Goal: Transaction & Acquisition: Book appointment/travel/reservation

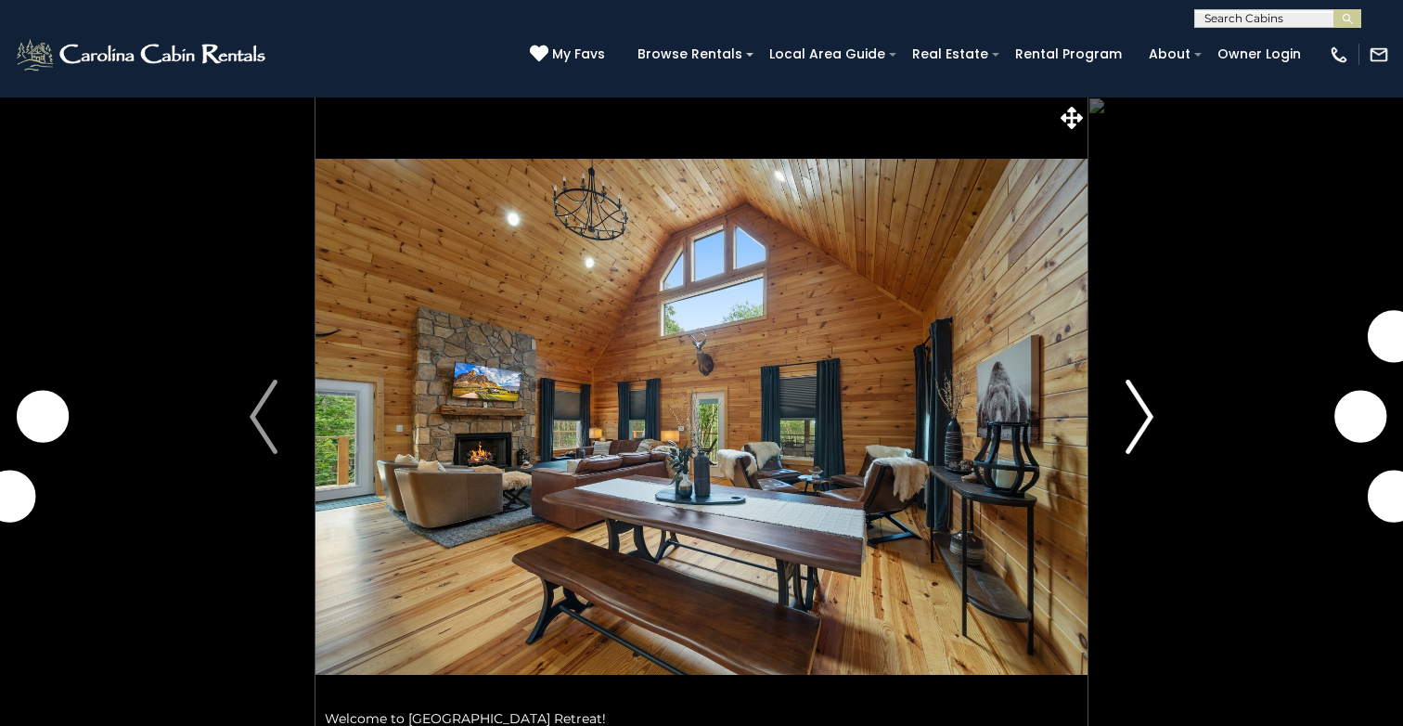
click at [1140, 415] on img "Next" at bounding box center [1140, 417] width 28 height 74
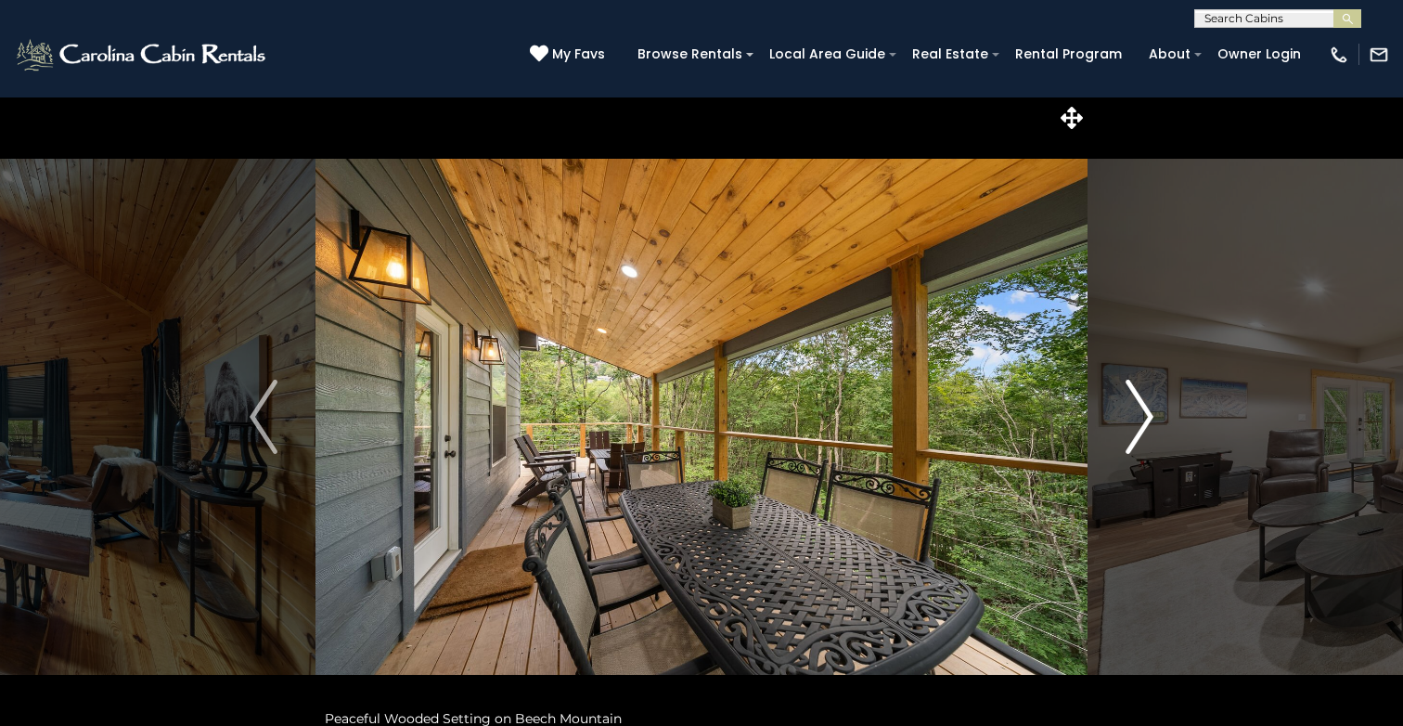
click at [1145, 421] on img "Next" at bounding box center [1140, 417] width 28 height 74
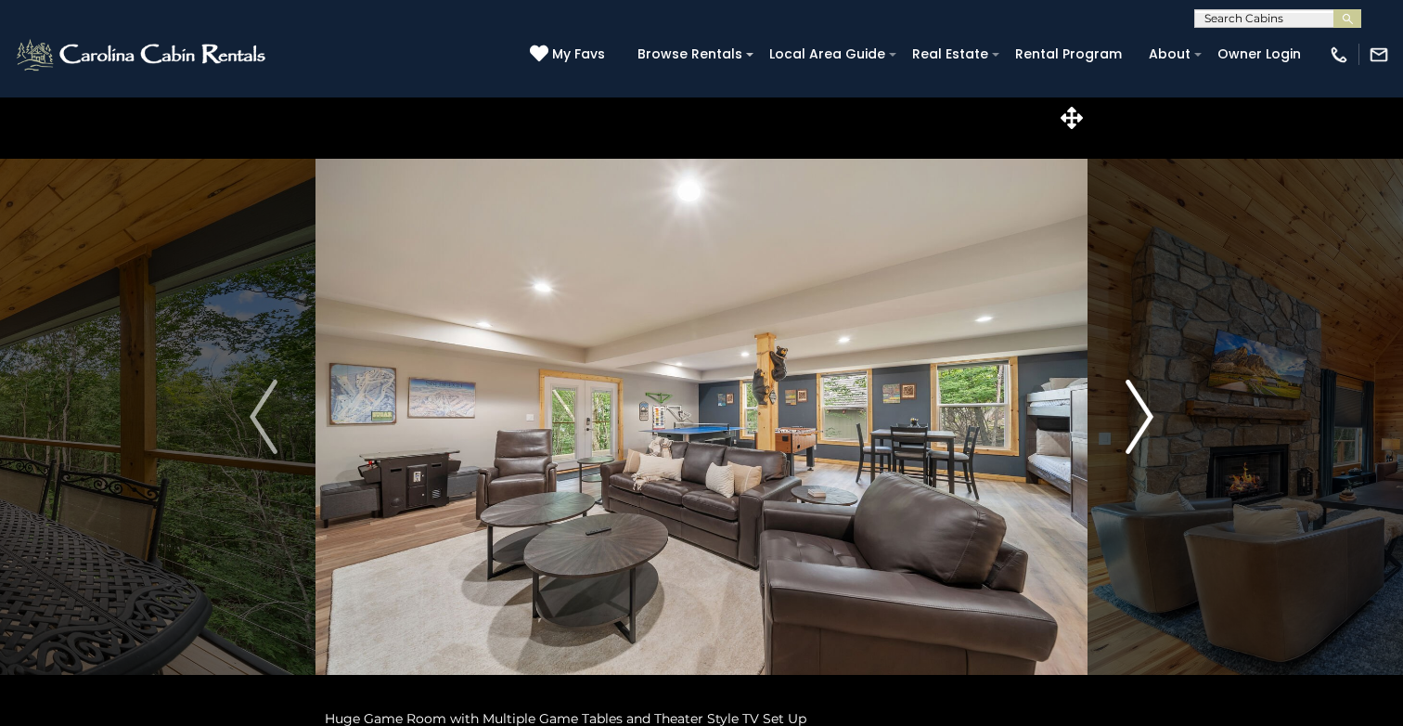
click at [1146, 416] on img "Next" at bounding box center [1140, 417] width 28 height 74
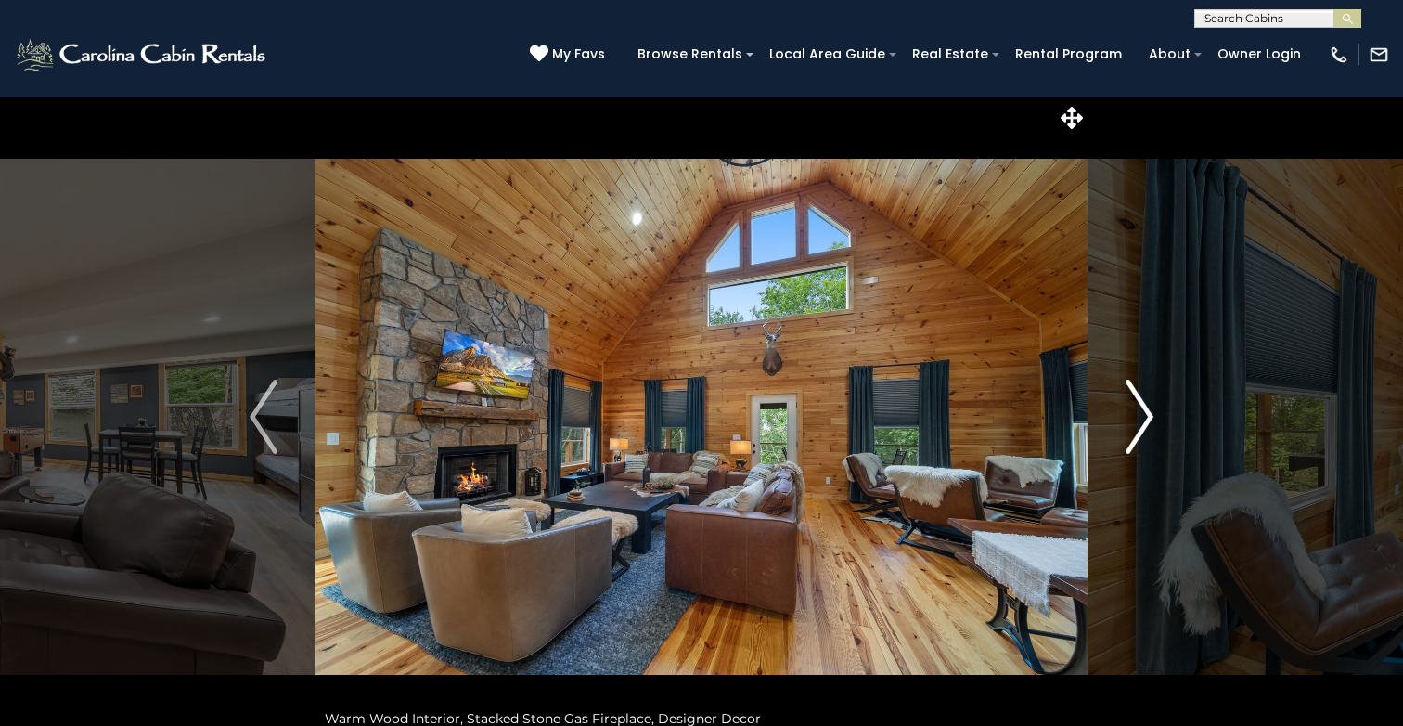
click at [1144, 416] on img "Next" at bounding box center [1140, 417] width 28 height 74
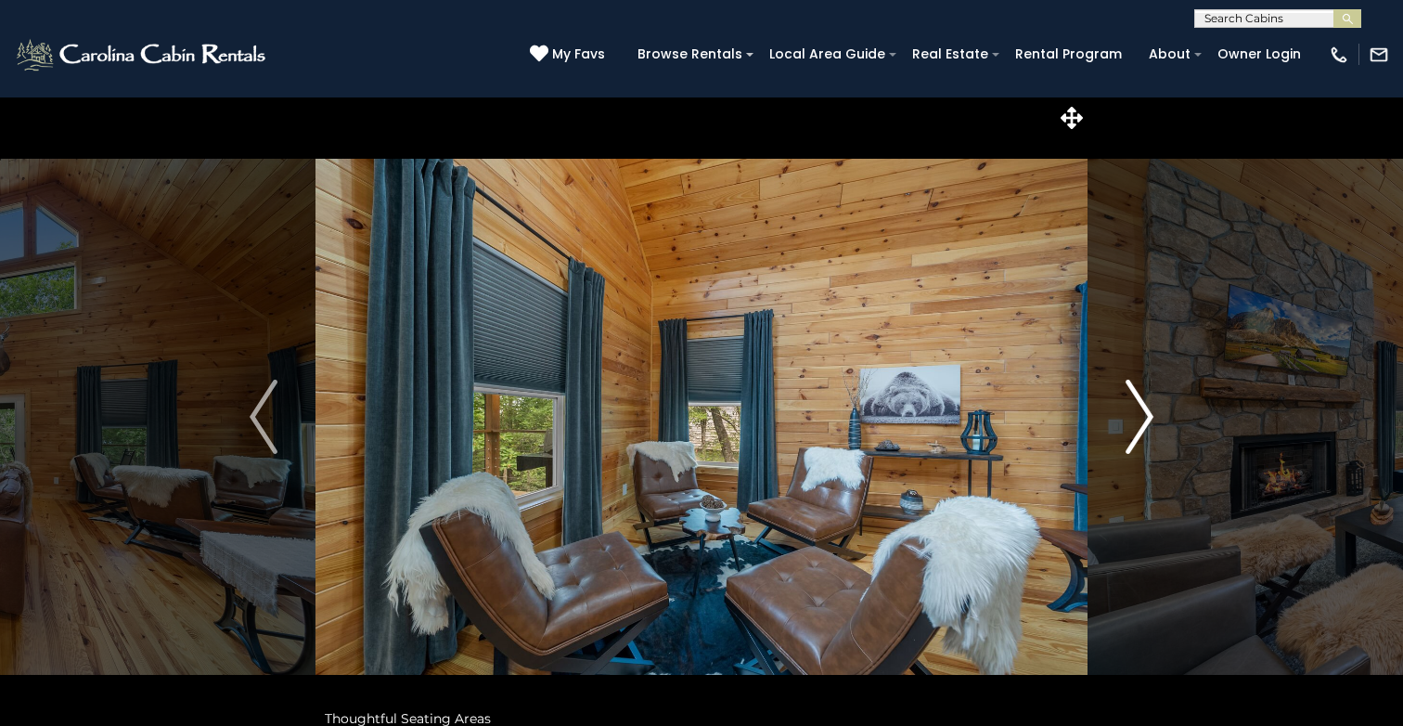
click at [1143, 416] on img "Next" at bounding box center [1140, 417] width 28 height 74
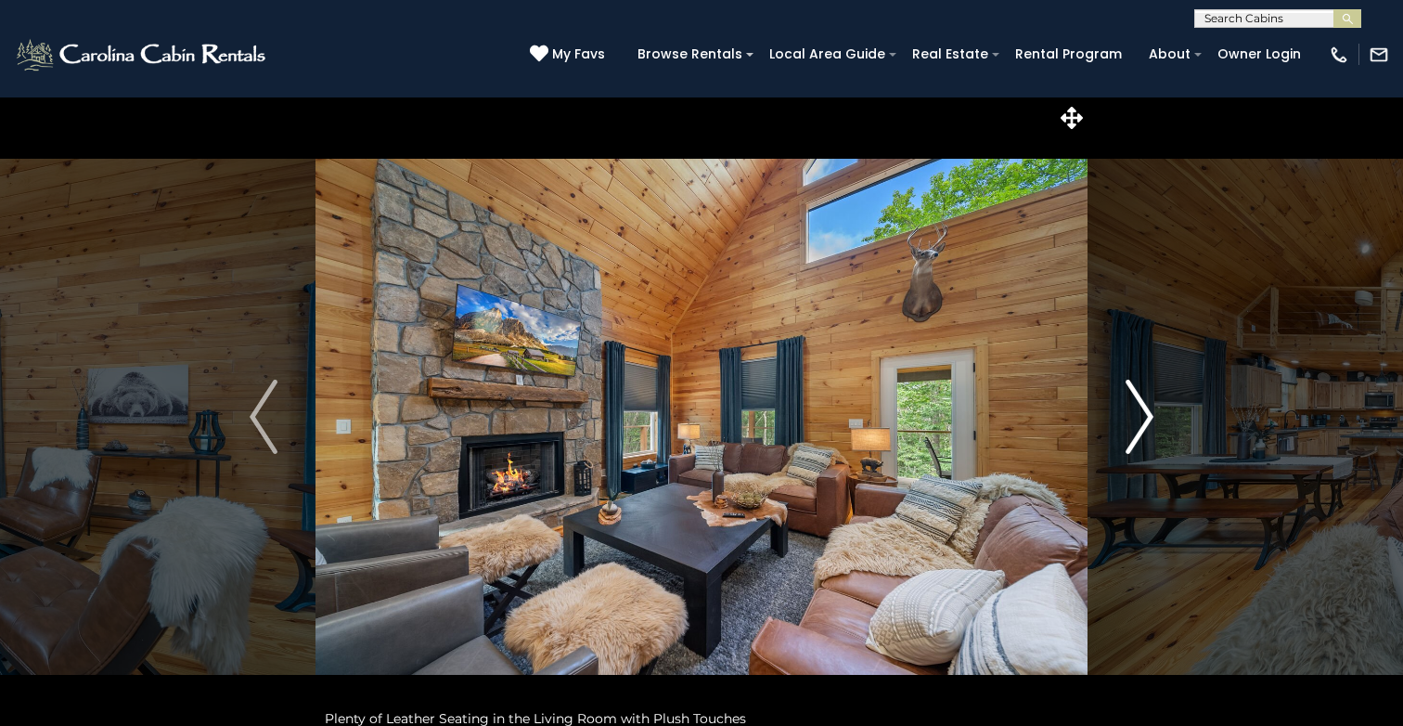
click at [1143, 416] on img "Next" at bounding box center [1140, 417] width 28 height 74
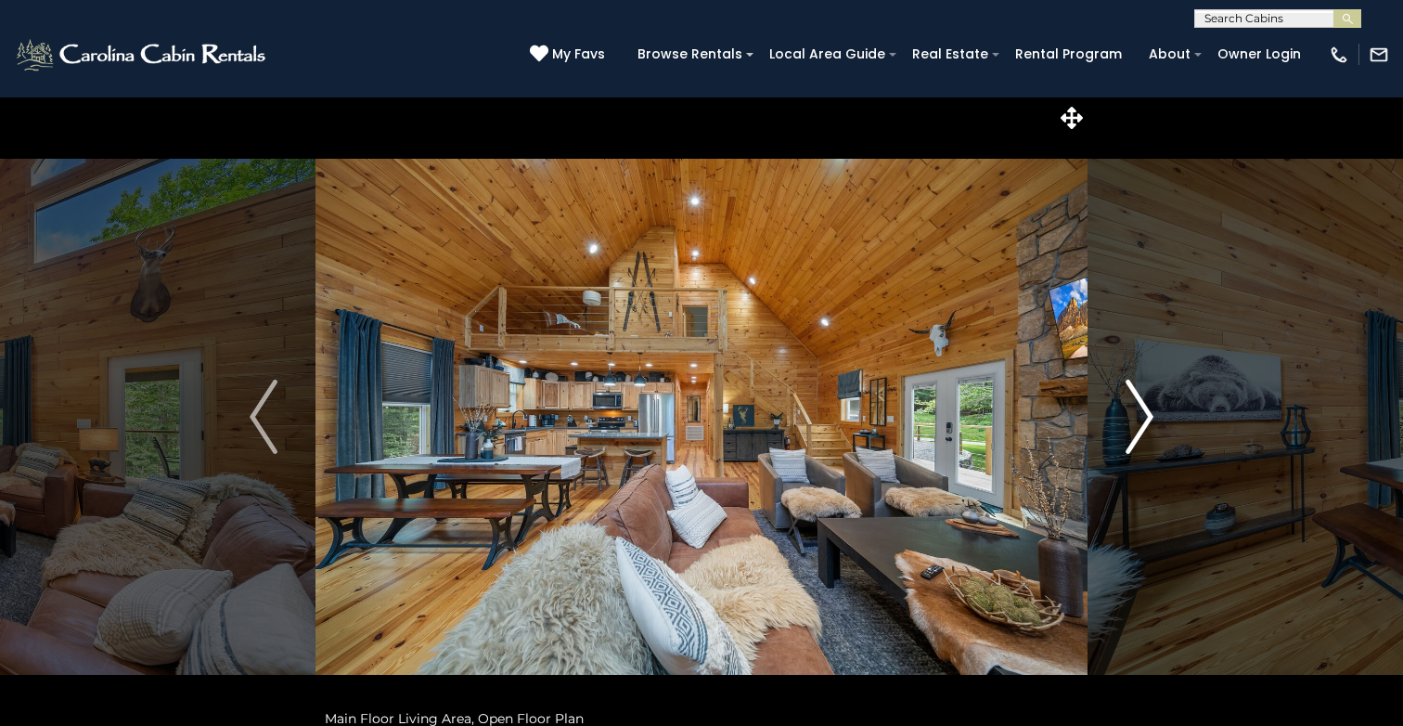
click at [1143, 416] on img "Next" at bounding box center [1140, 417] width 28 height 74
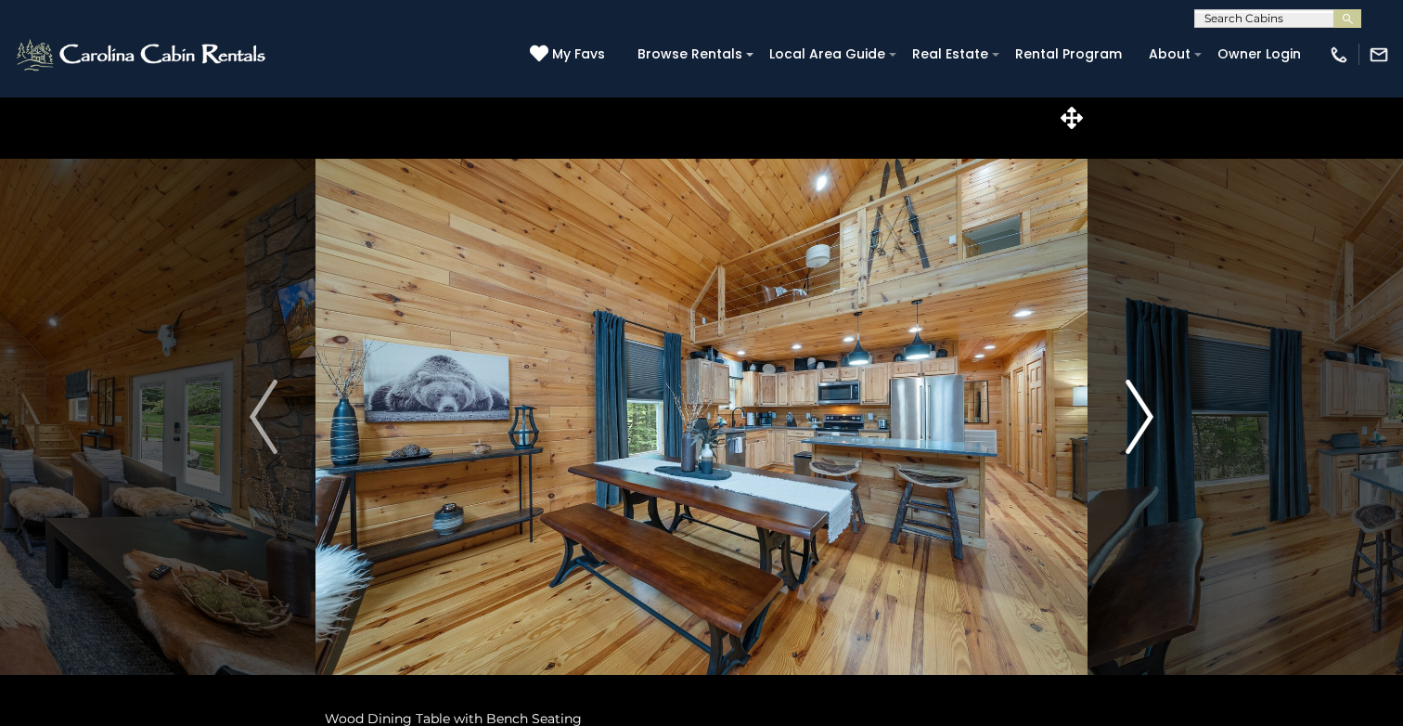
click at [1143, 417] on img "Next" at bounding box center [1140, 417] width 28 height 74
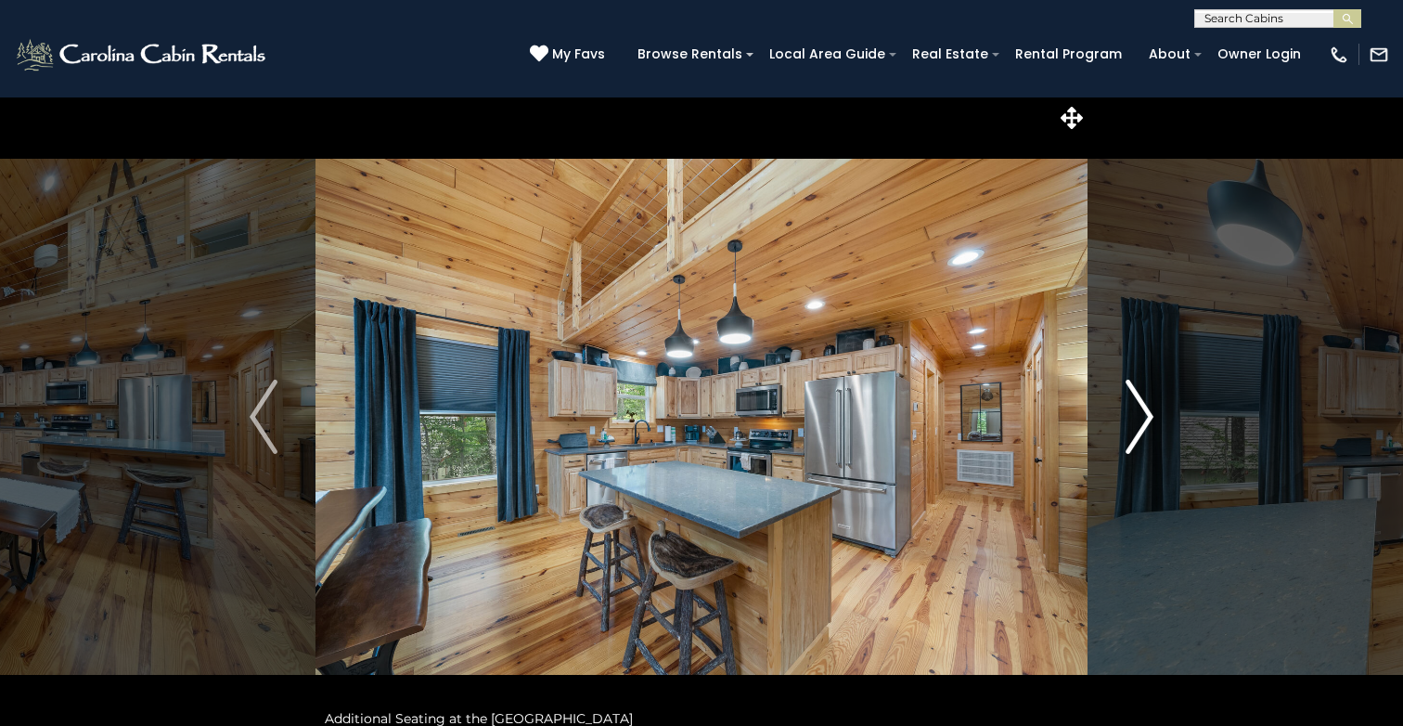
click at [1143, 417] on img "Next" at bounding box center [1140, 417] width 28 height 74
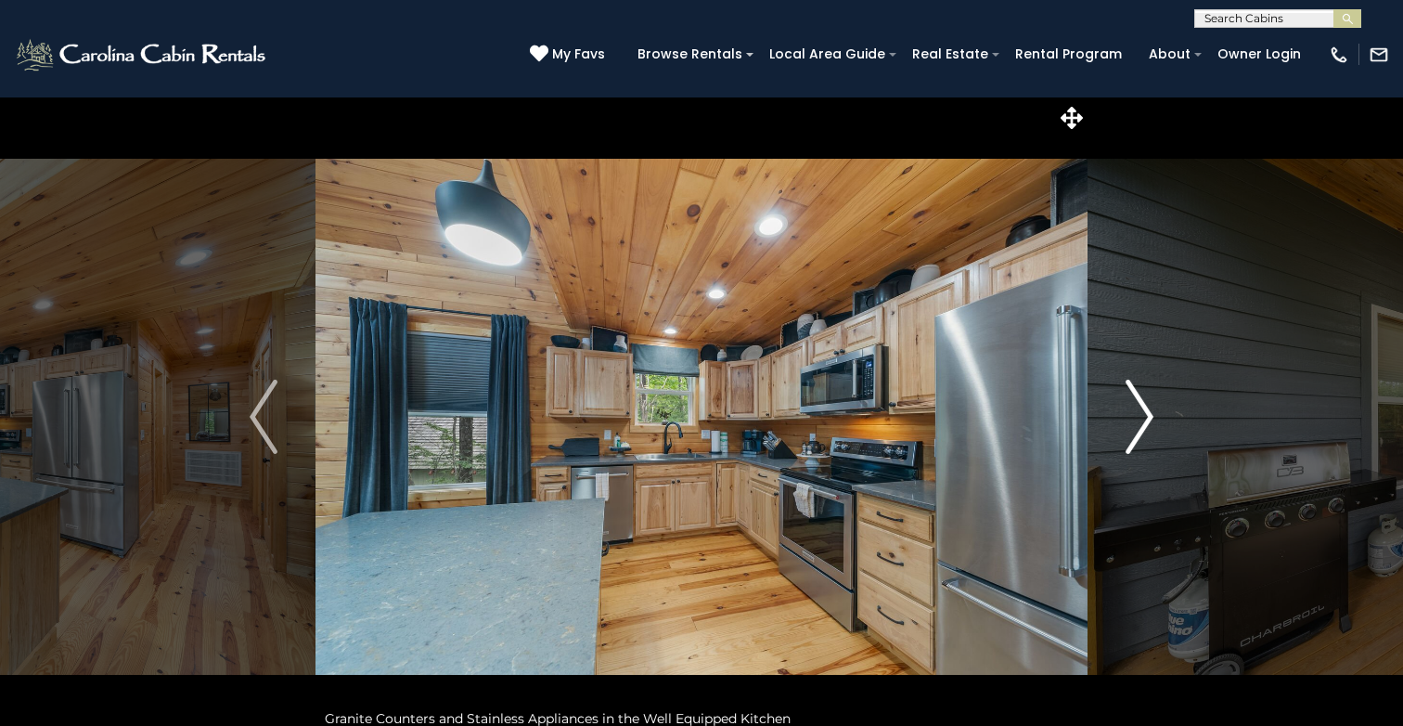
click at [1147, 418] on img "Next" at bounding box center [1140, 417] width 28 height 74
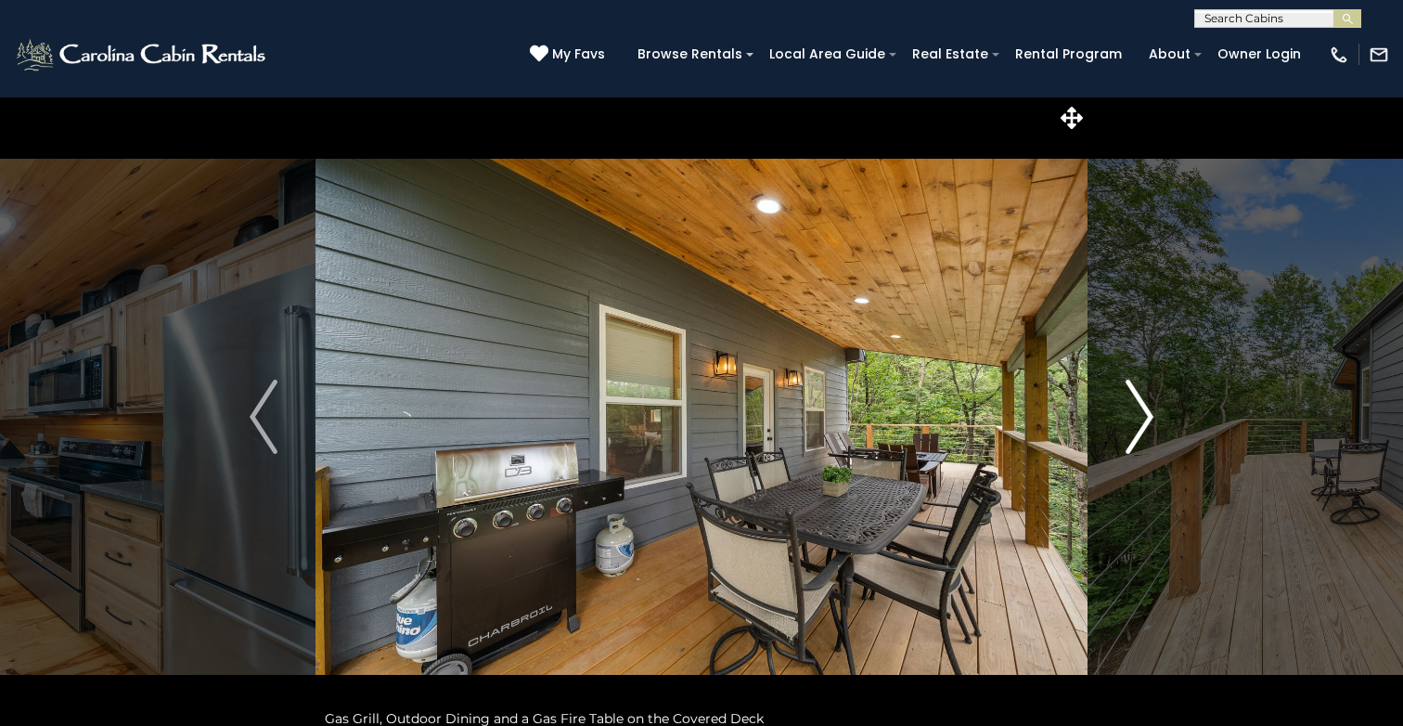
click at [1147, 413] on img "Next" at bounding box center [1140, 417] width 28 height 74
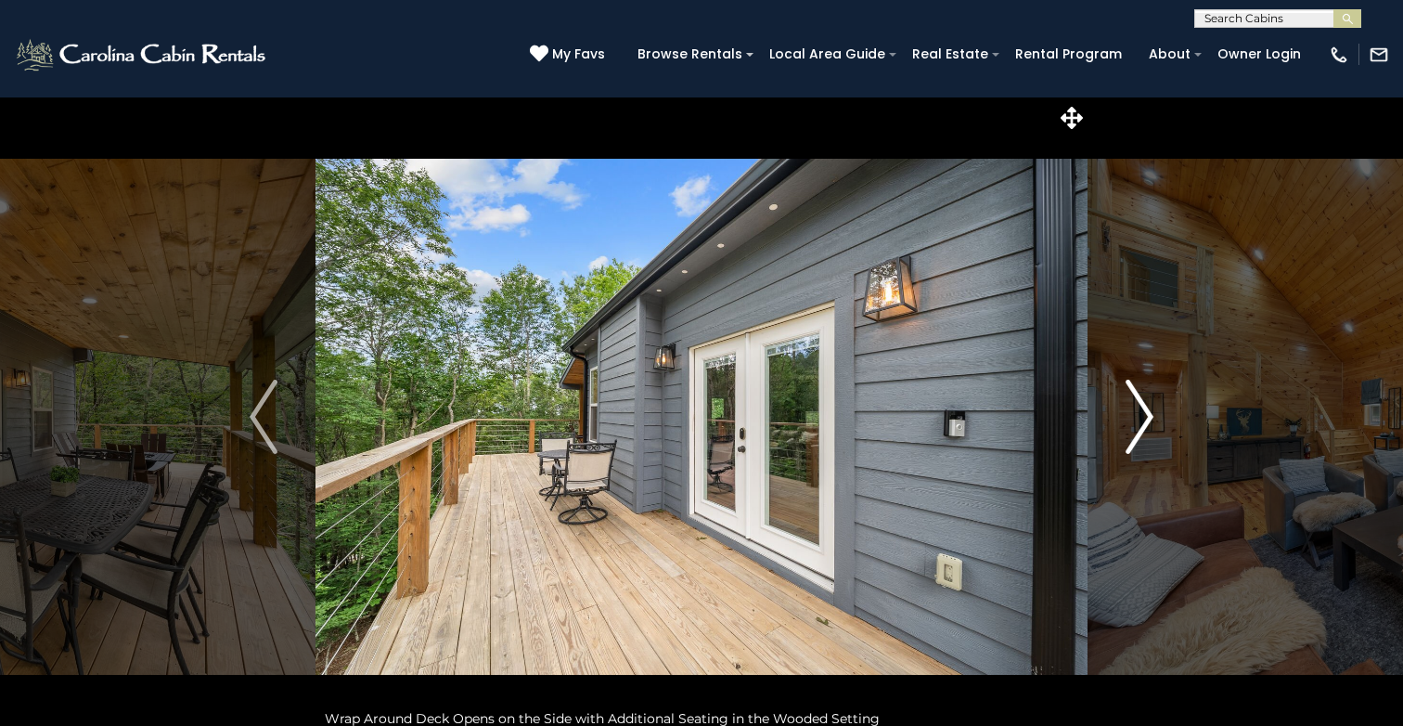
click at [1147, 414] on img "Next" at bounding box center [1140, 417] width 28 height 74
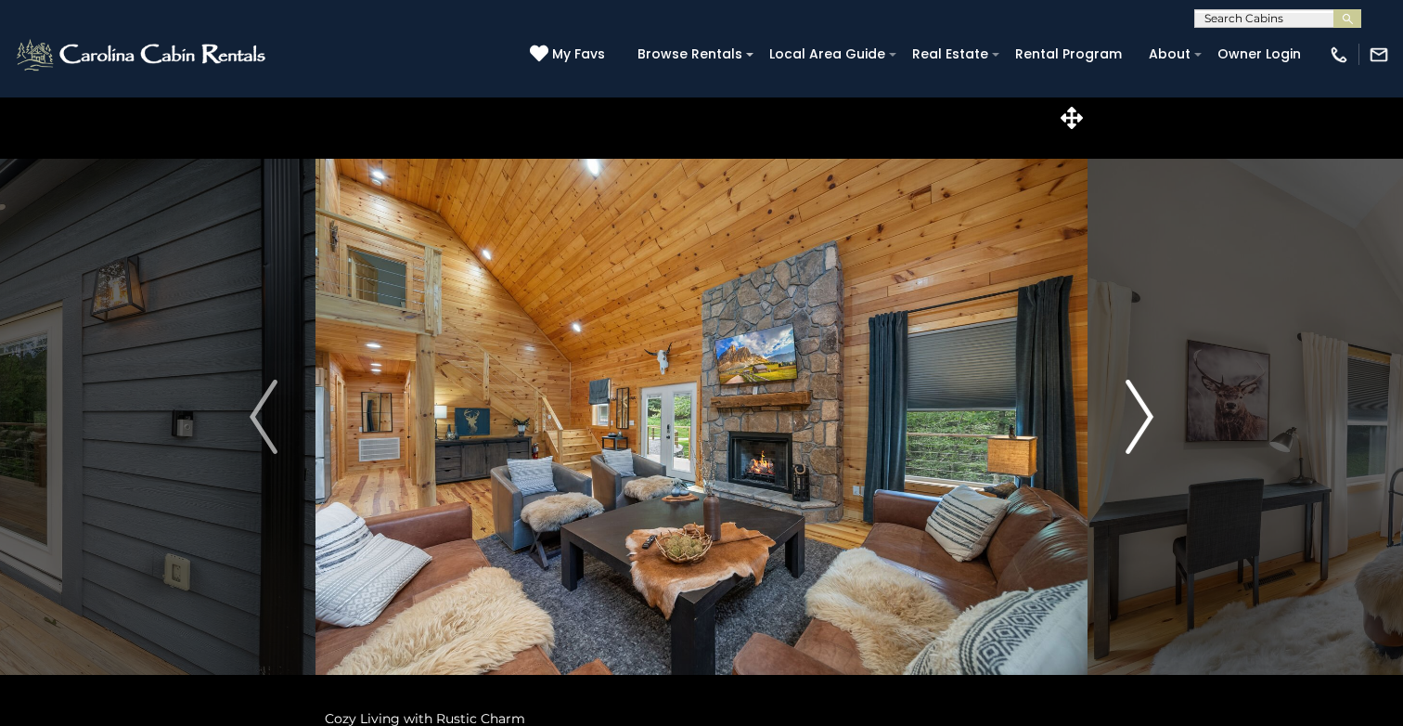
click at [1145, 418] on img "Next" at bounding box center [1140, 417] width 28 height 74
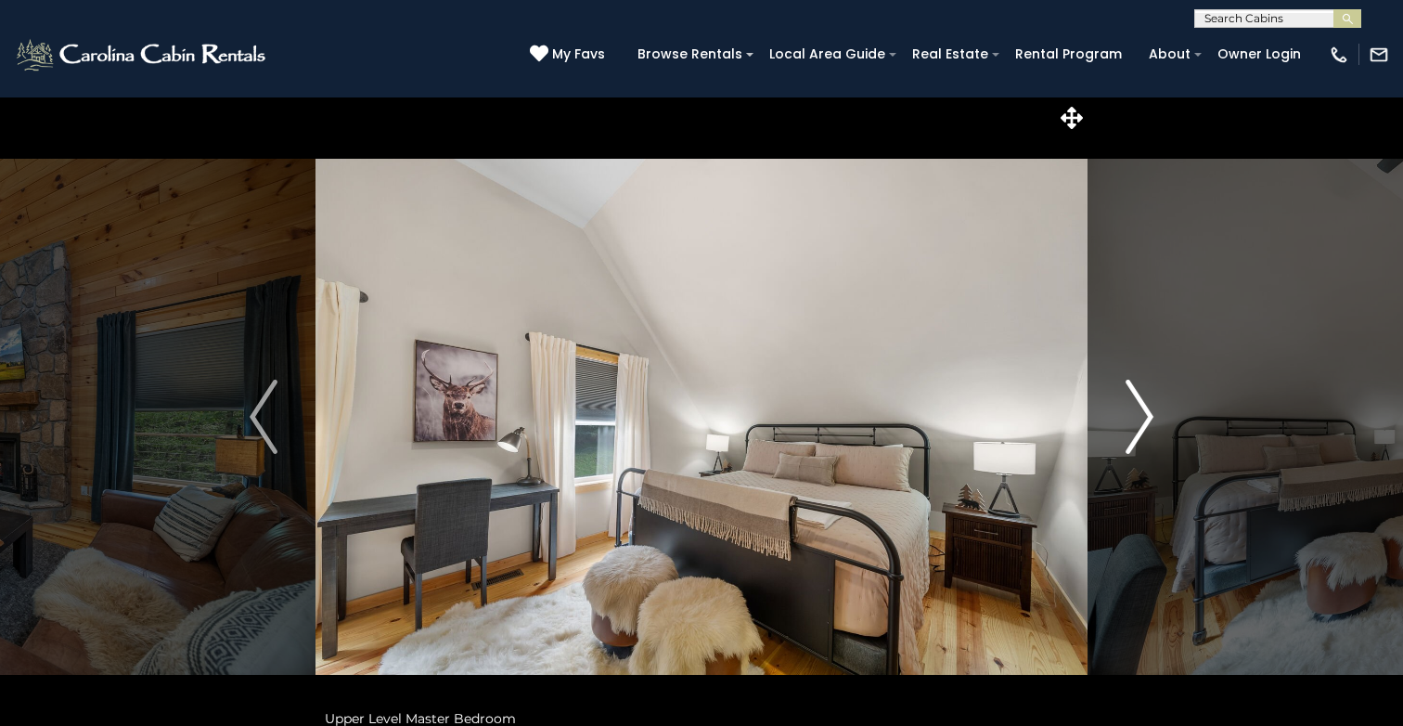
click at [1145, 421] on img "Next" at bounding box center [1140, 417] width 28 height 74
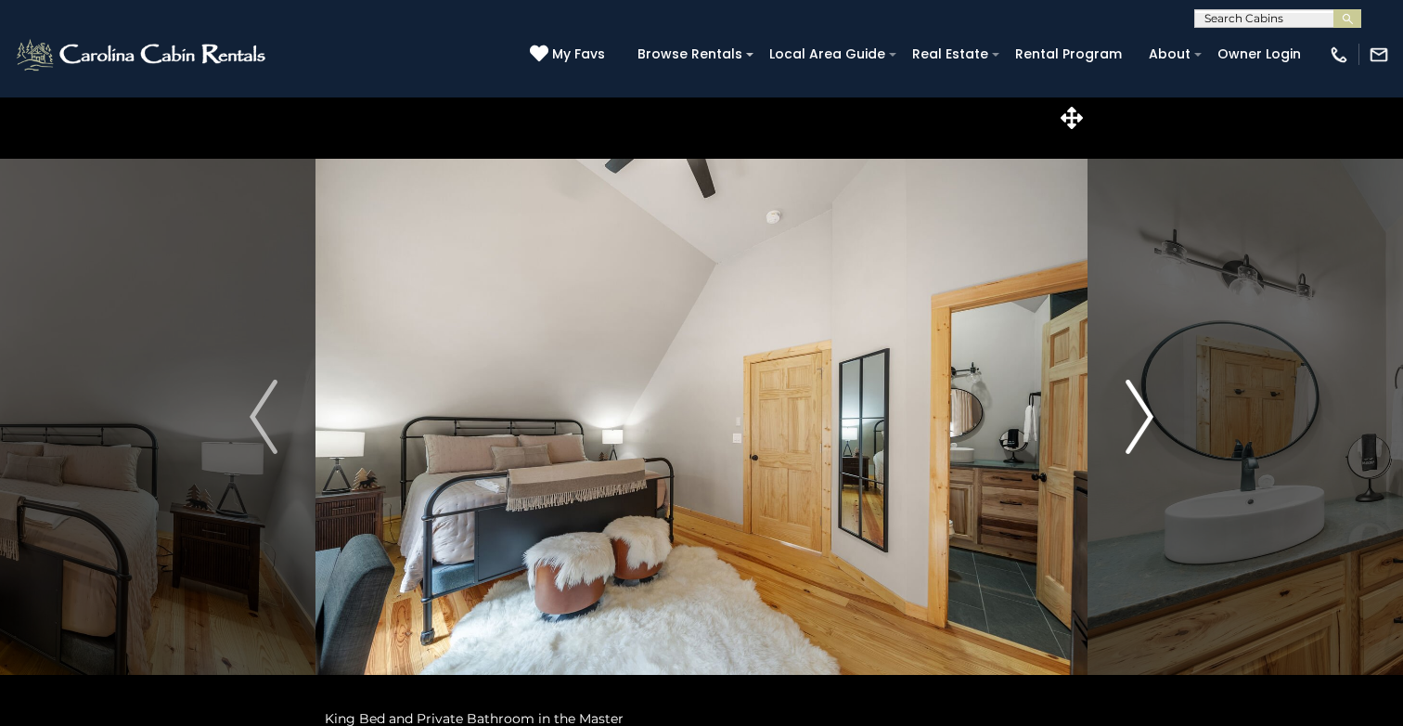
click at [1145, 421] on img "Next" at bounding box center [1140, 417] width 28 height 74
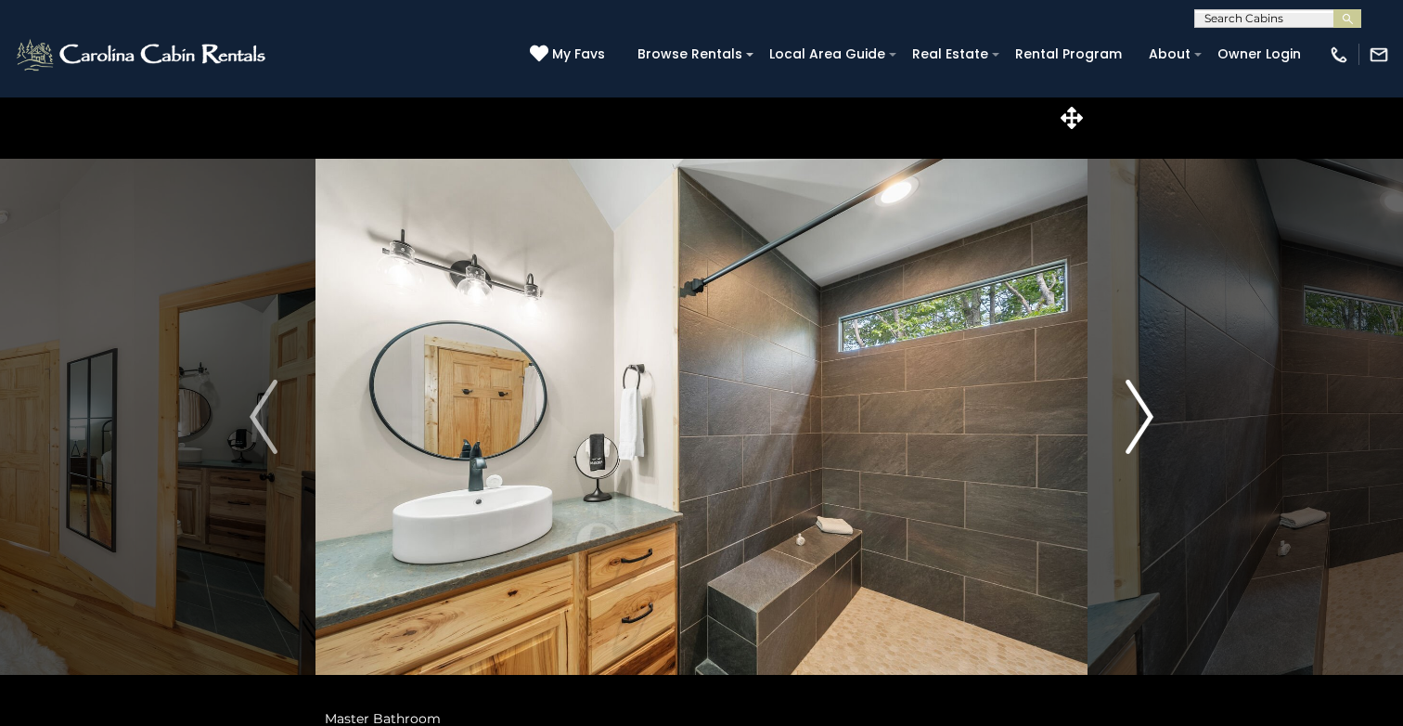
click at [1145, 416] on img "Next" at bounding box center [1140, 417] width 28 height 74
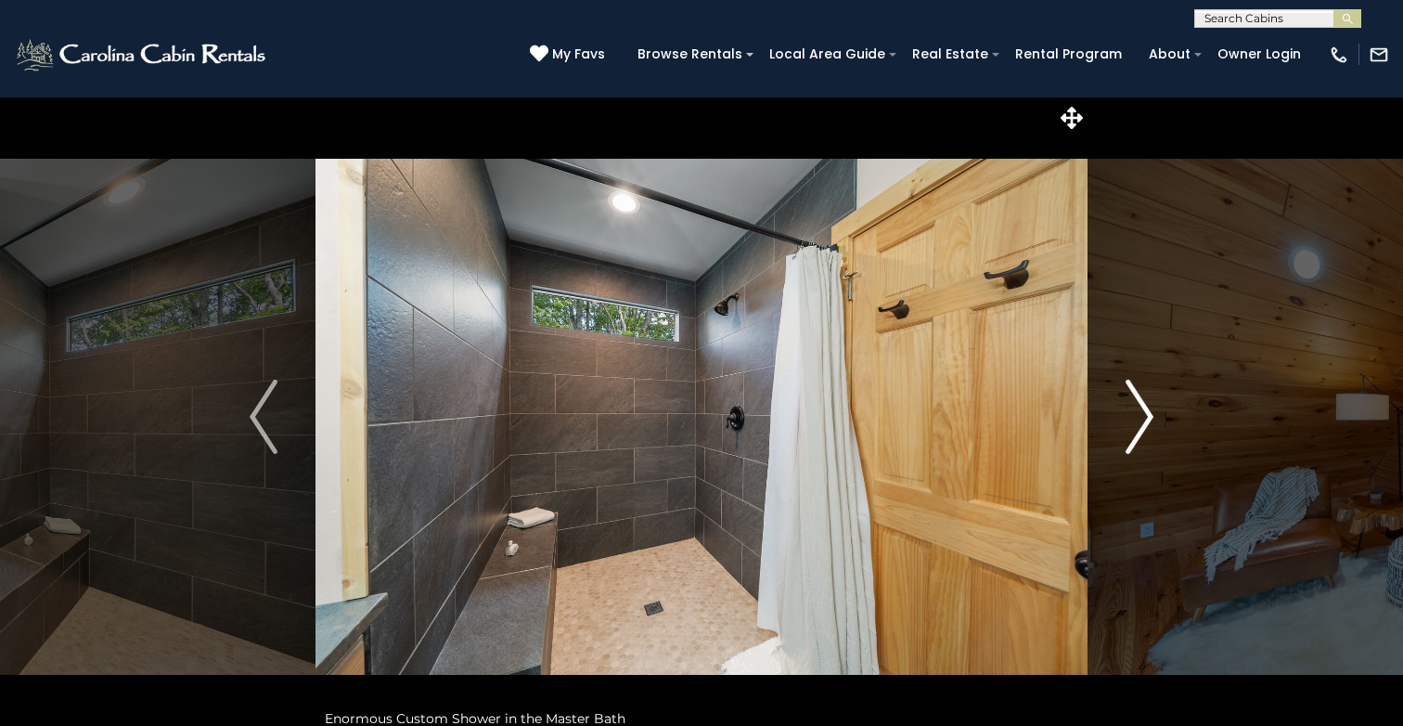
click at [1145, 416] on img "Next" at bounding box center [1140, 417] width 28 height 74
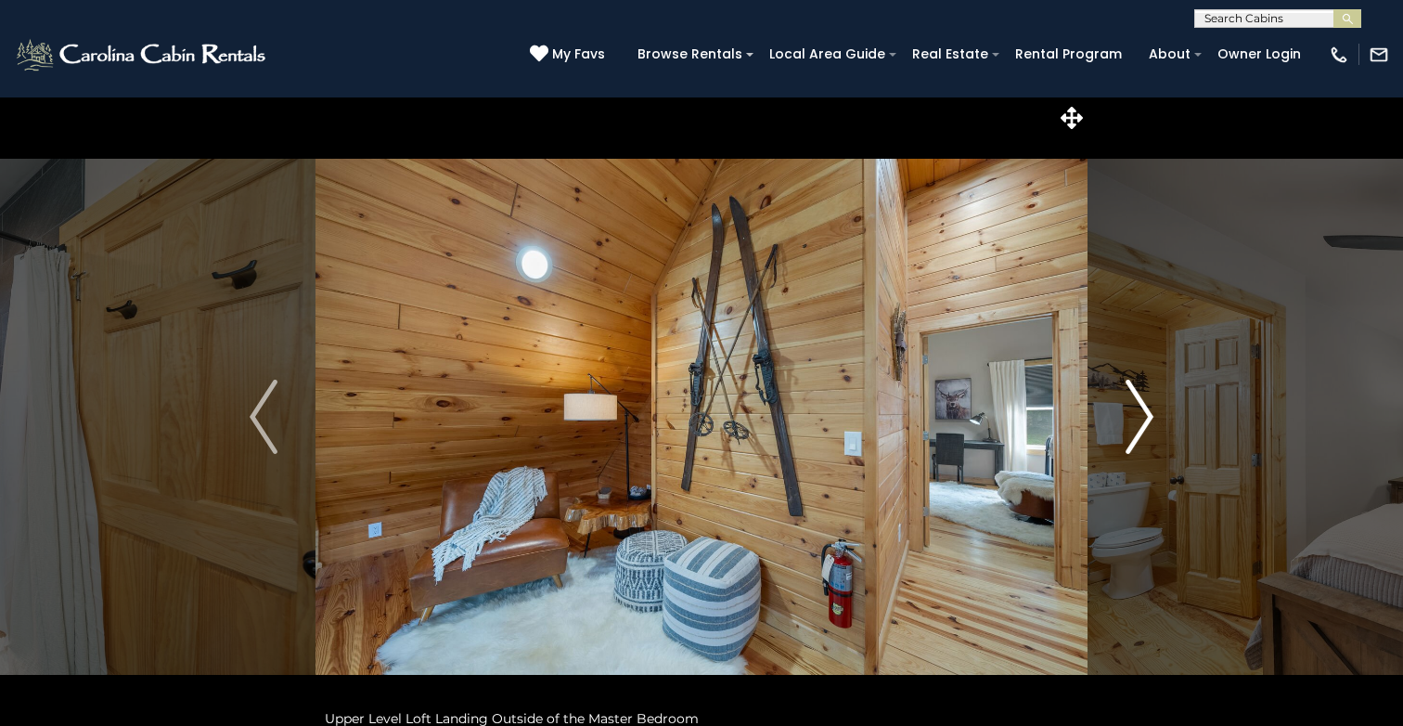
click at [1145, 416] on img "Next" at bounding box center [1140, 417] width 28 height 74
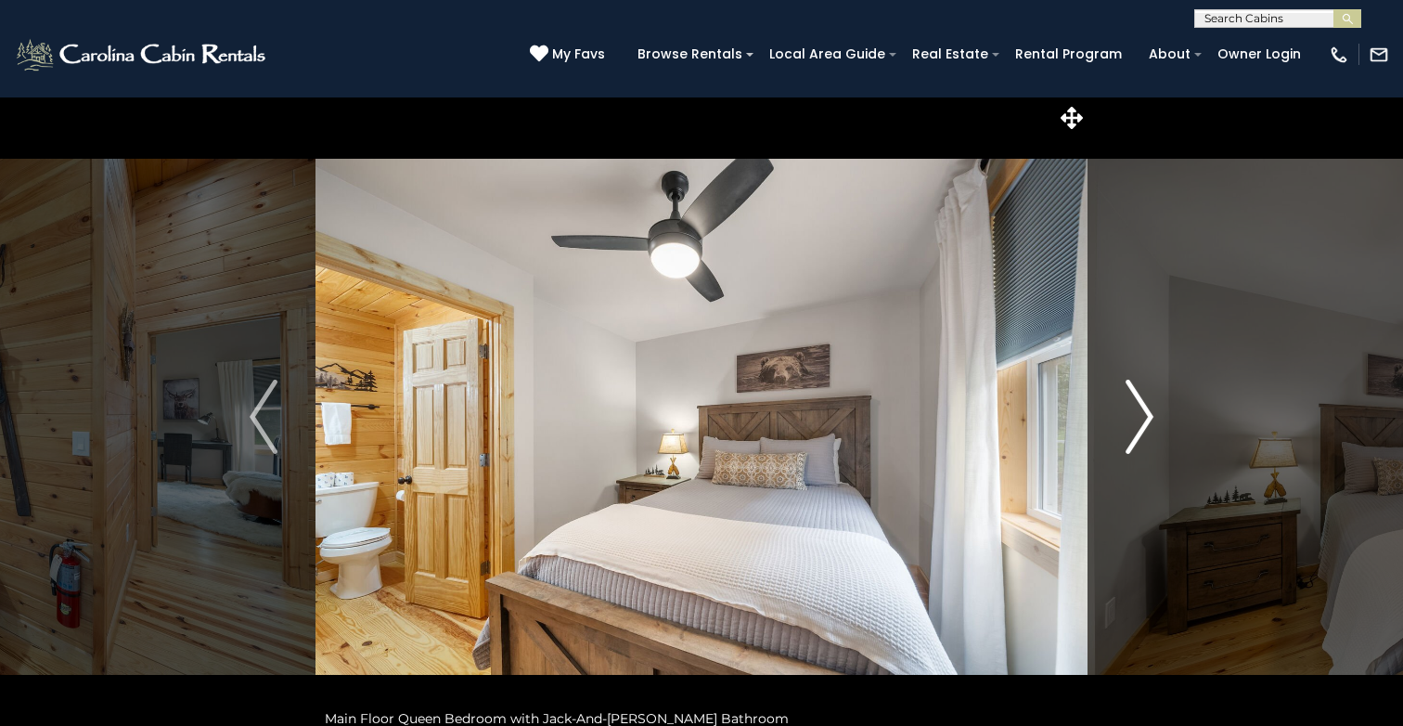
click at [1145, 416] on img "Next" at bounding box center [1140, 417] width 28 height 74
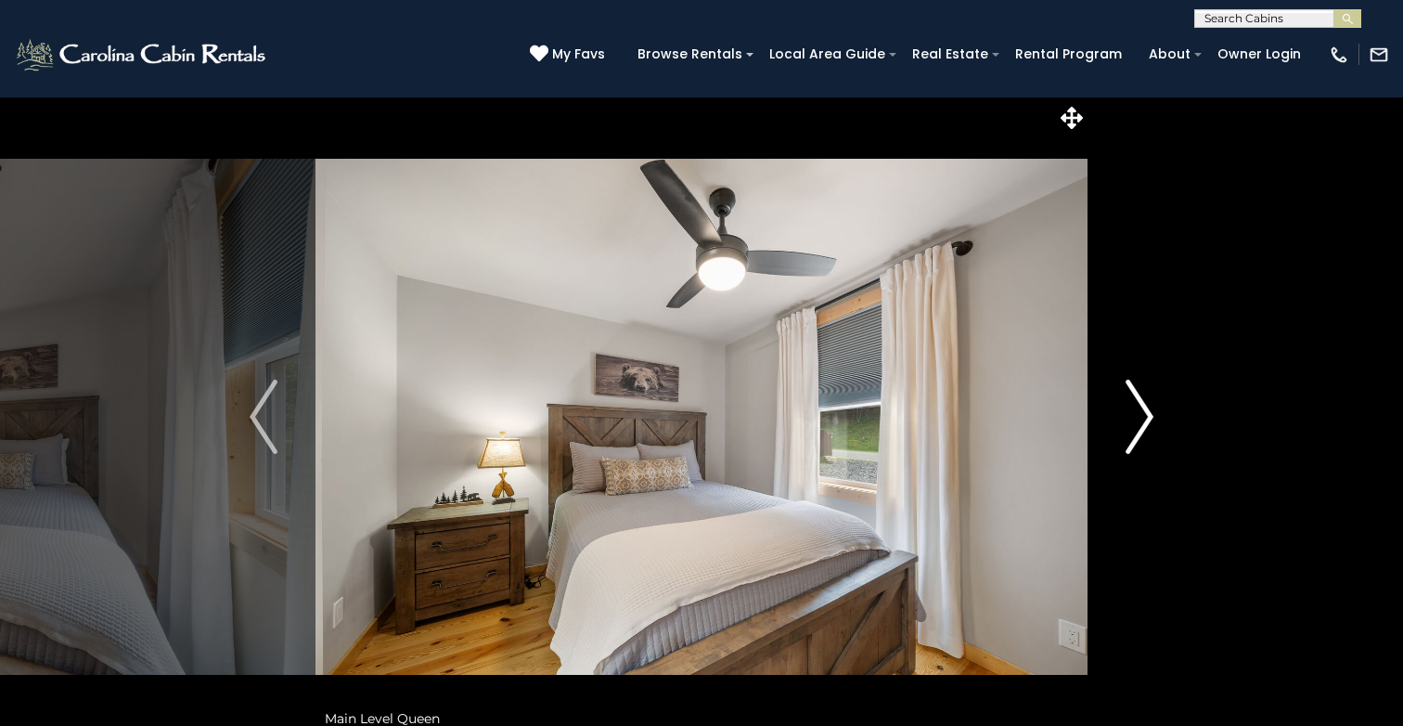
click at [1145, 416] on img "Next" at bounding box center [1140, 417] width 28 height 74
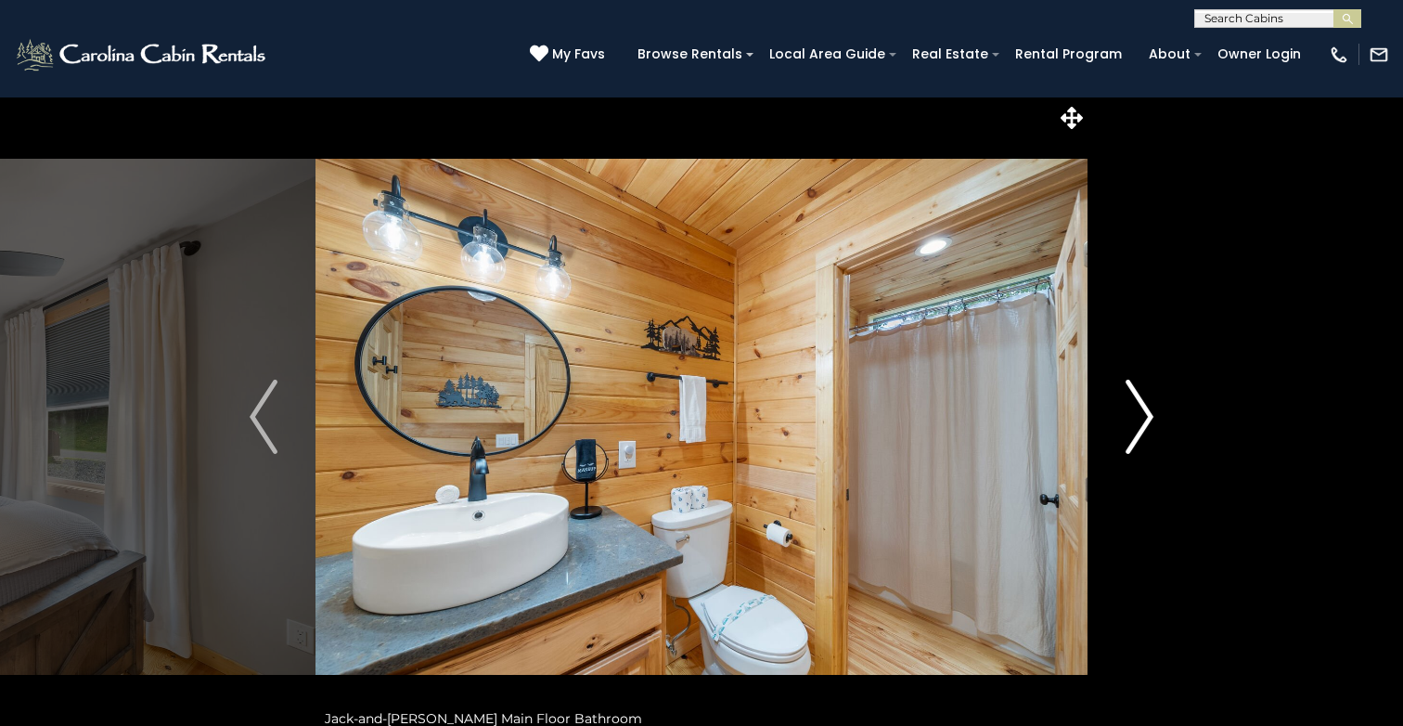
click at [1145, 416] on img "Next" at bounding box center [1140, 417] width 28 height 74
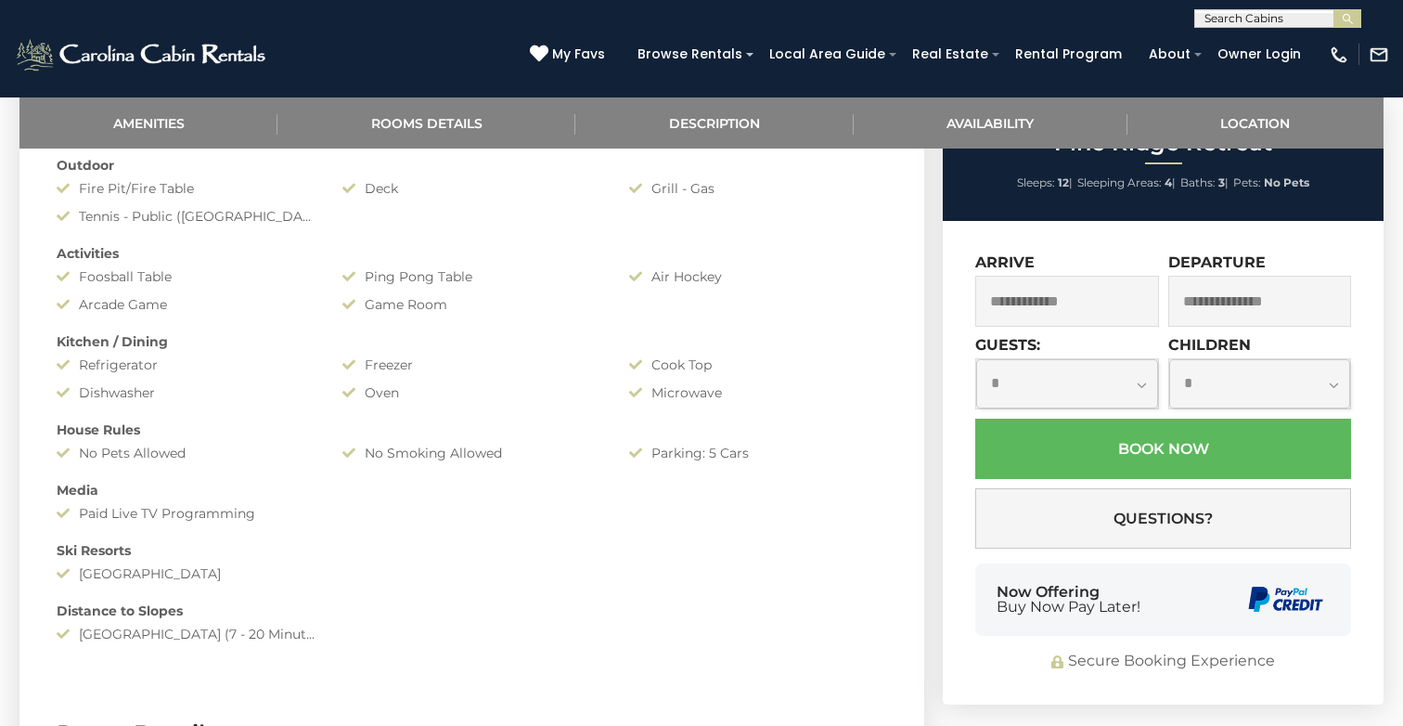
scroll to position [1099, 0]
click at [1069, 326] on input "text" at bounding box center [1067, 300] width 184 height 51
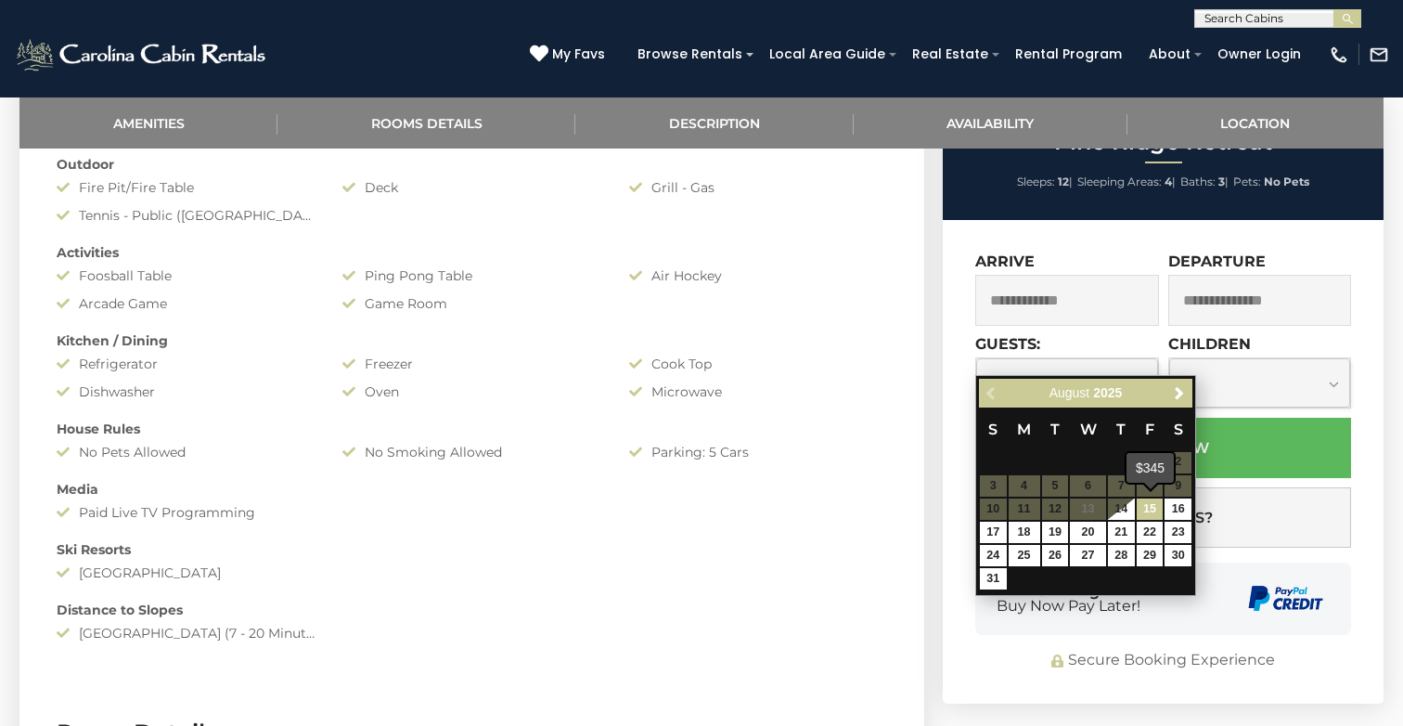
click at [1148, 504] on link "15" at bounding box center [1150, 508] width 27 height 21
type input "**********"
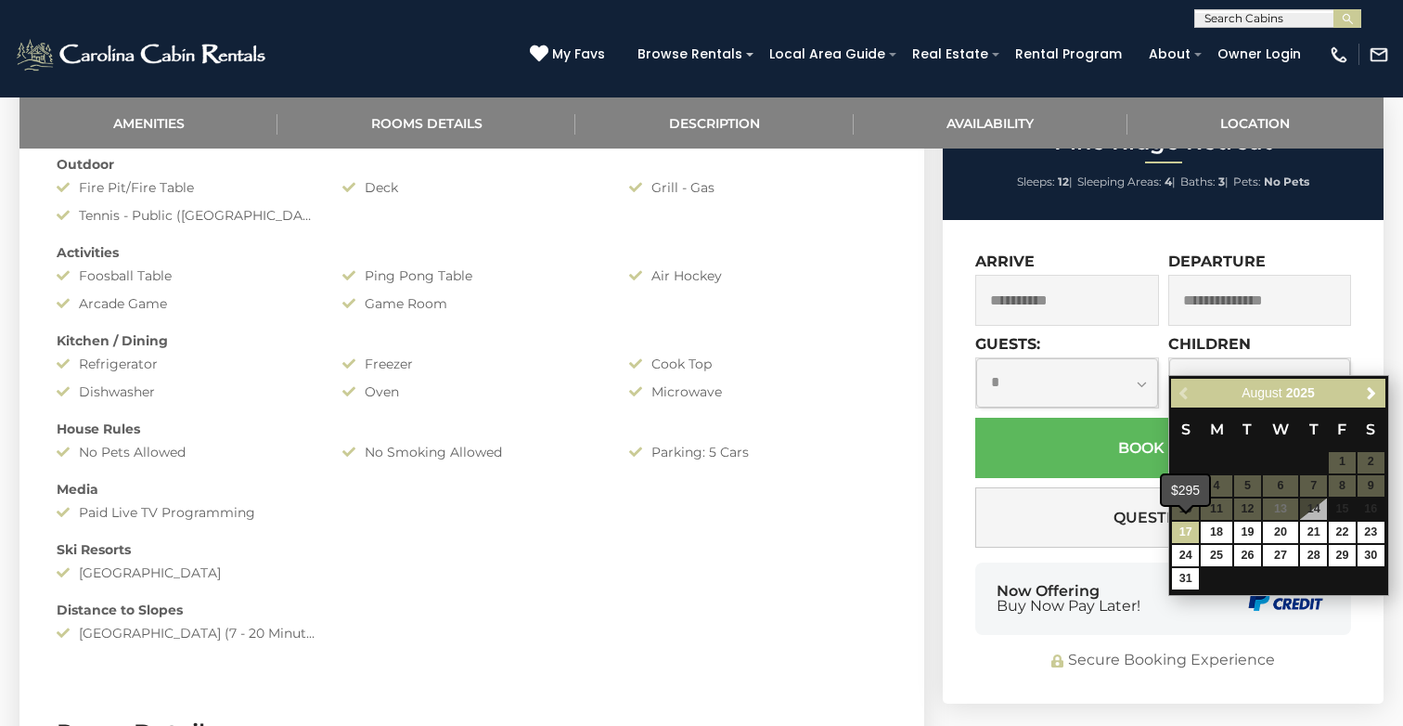
click at [1190, 530] on link "17" at bounding box center [1185, 531] width 27 height 21
type input "**********"
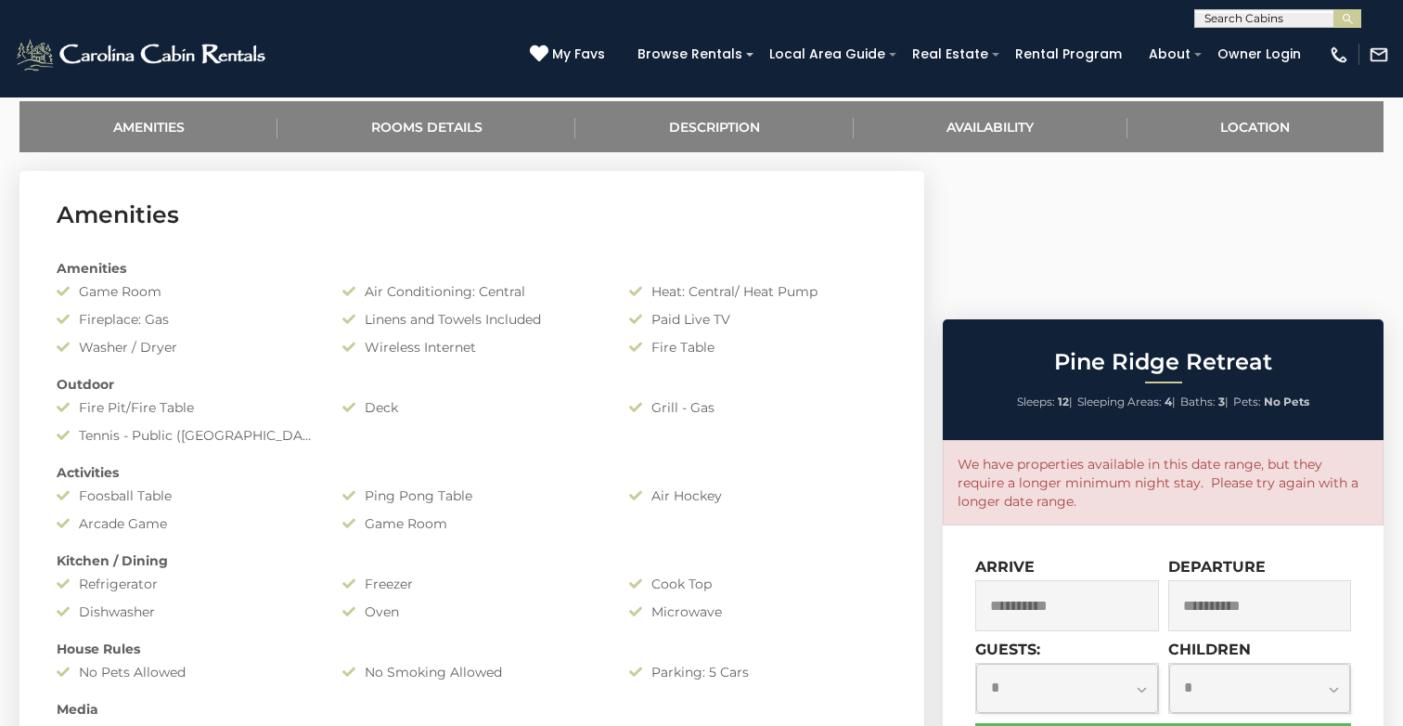
scroll to position [877, 0]
